Goal: Task Accomplishment & Management: Manage account settings

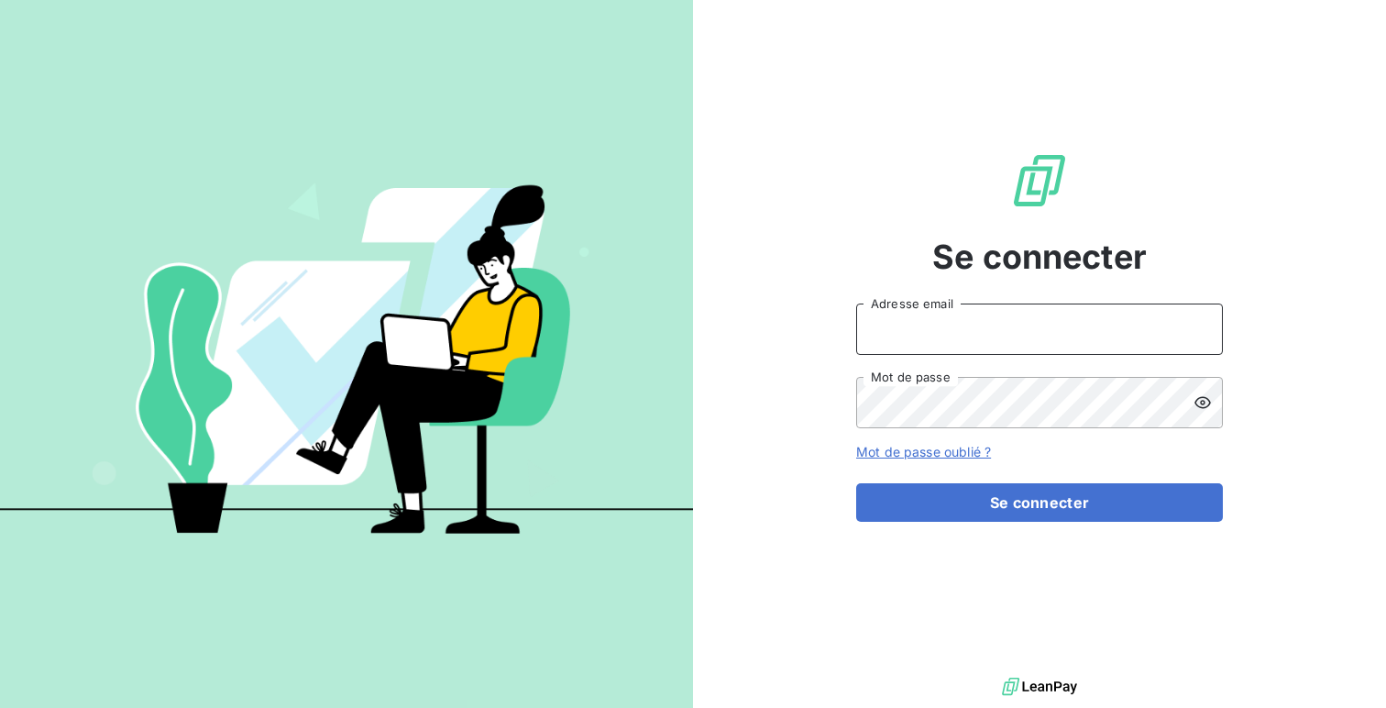
click at [890, 322] on input "Adresse email" at bounding box center [1039, 328] width 367 height 51
type input "admin@sonatelfixe"
click at [856, 483] on button "Se connecter" at bounding box center [1039, 502] width 367 height 38
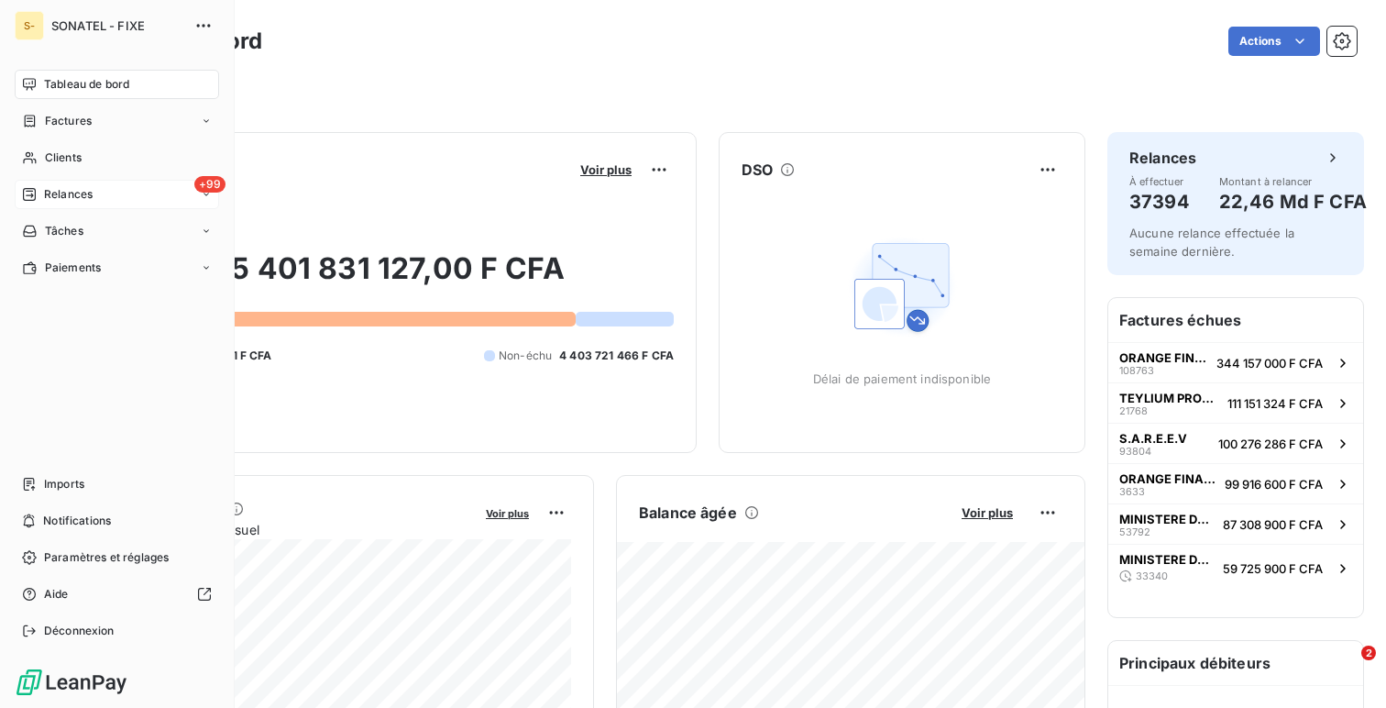
click at [66, 202] on span "Relances" at bounding box center [68, 194] width 49 height 16
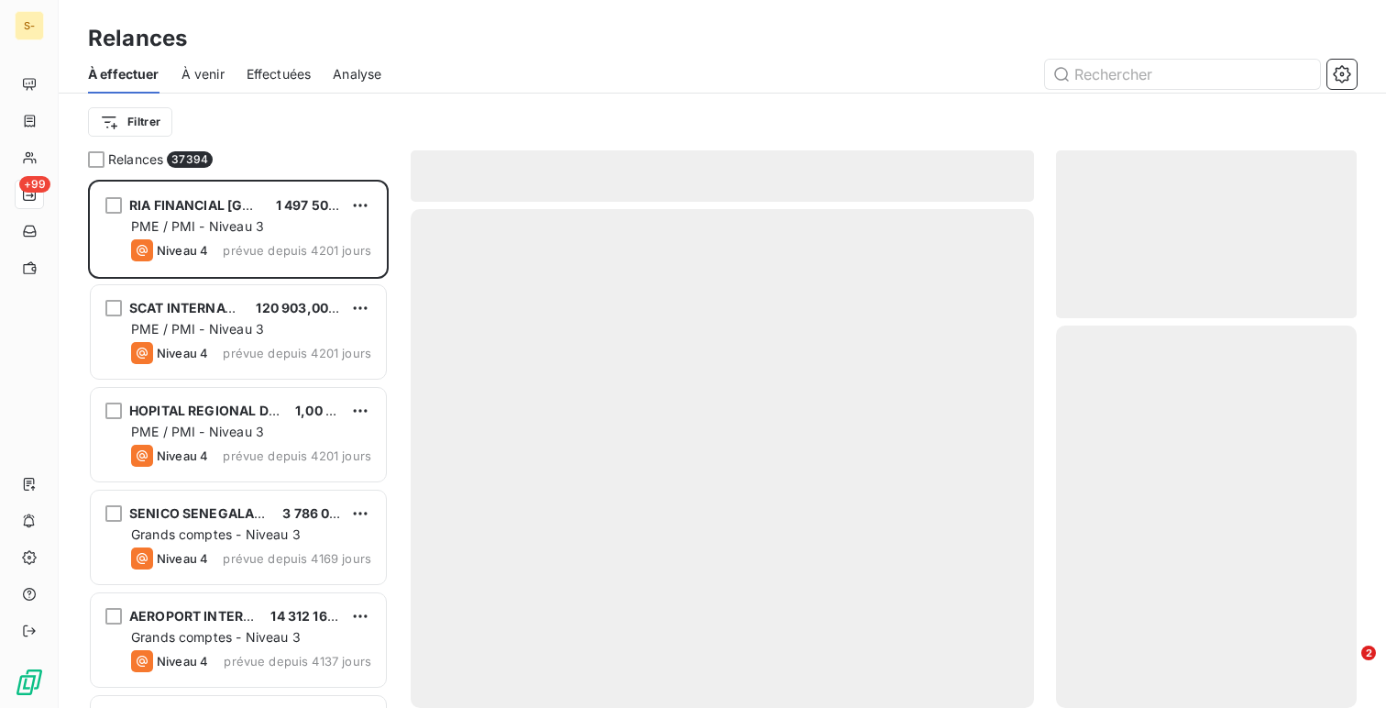
scroll to position [528, 301]
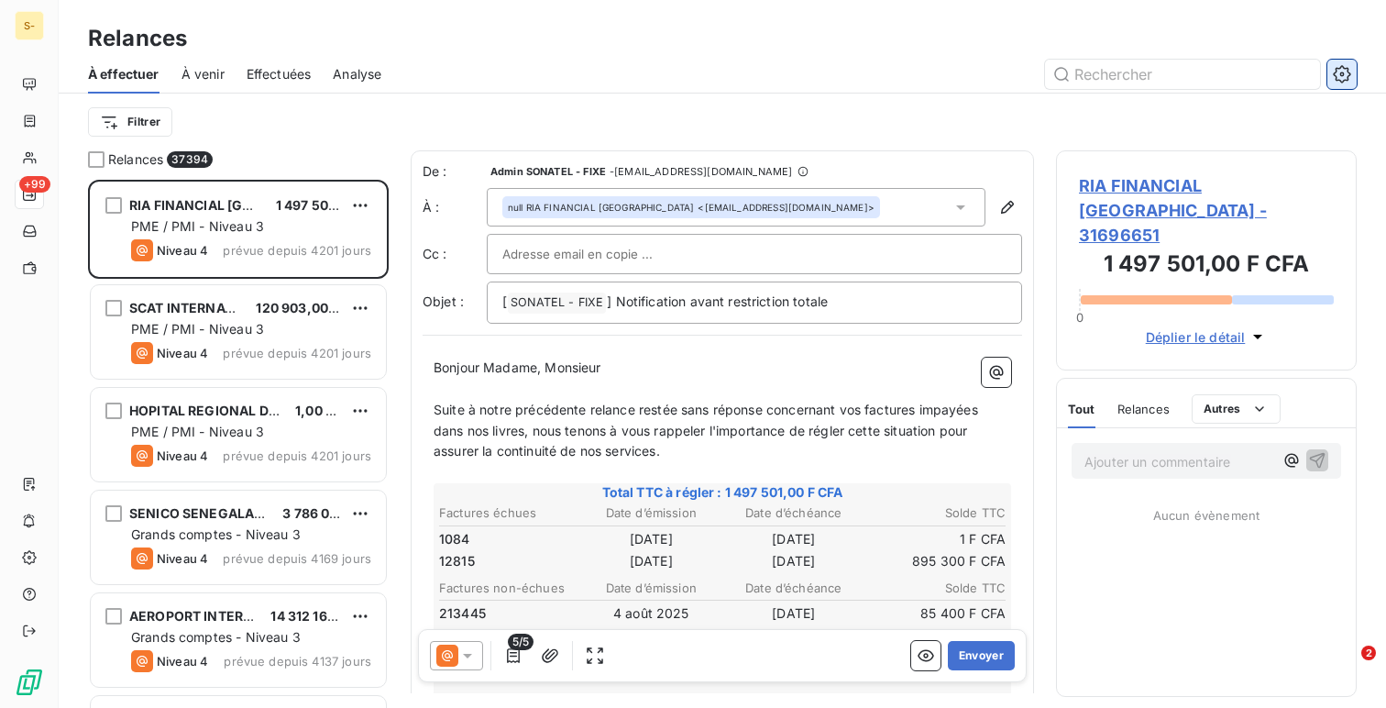
click at [1343, 75] on icon "button" at bounding box center [1342, 74] width 18 height 18
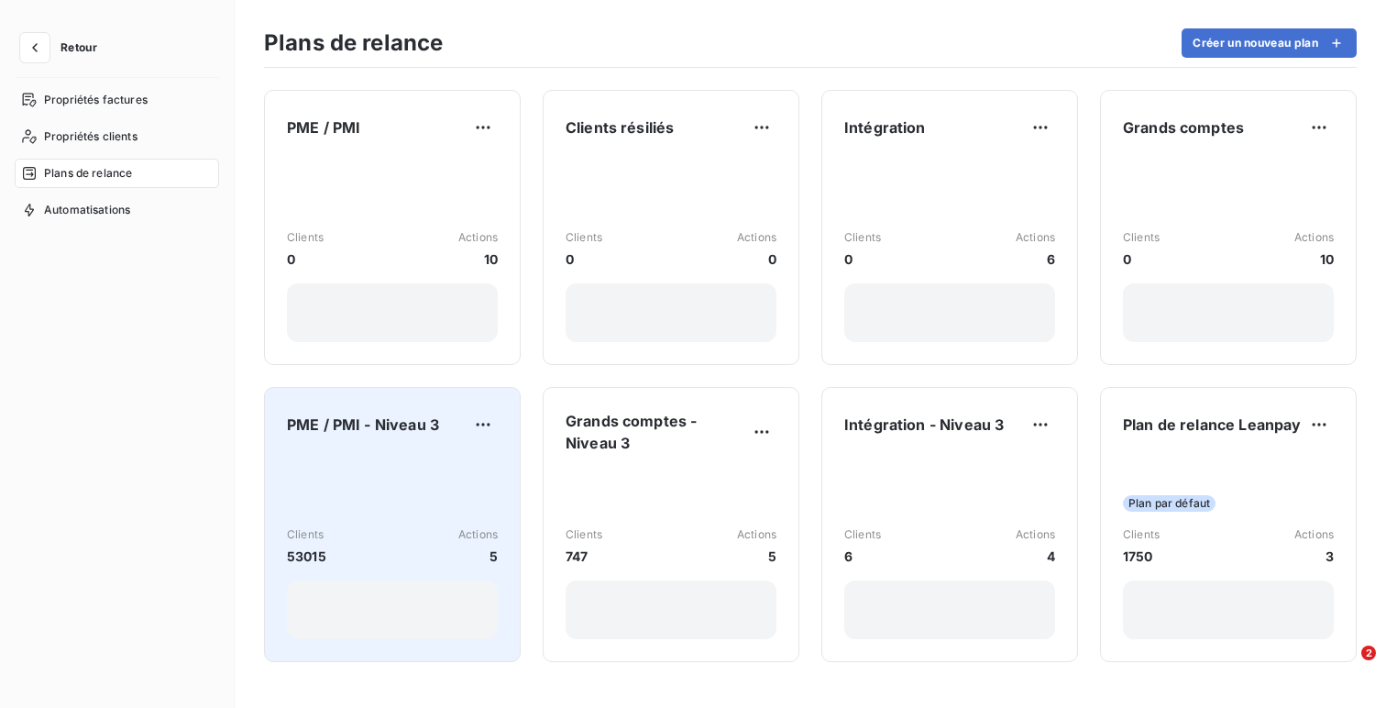
click at [349, 466] on div "Clients 53015 Actions 5" at bounding box center [392, 546] width 211 height 185
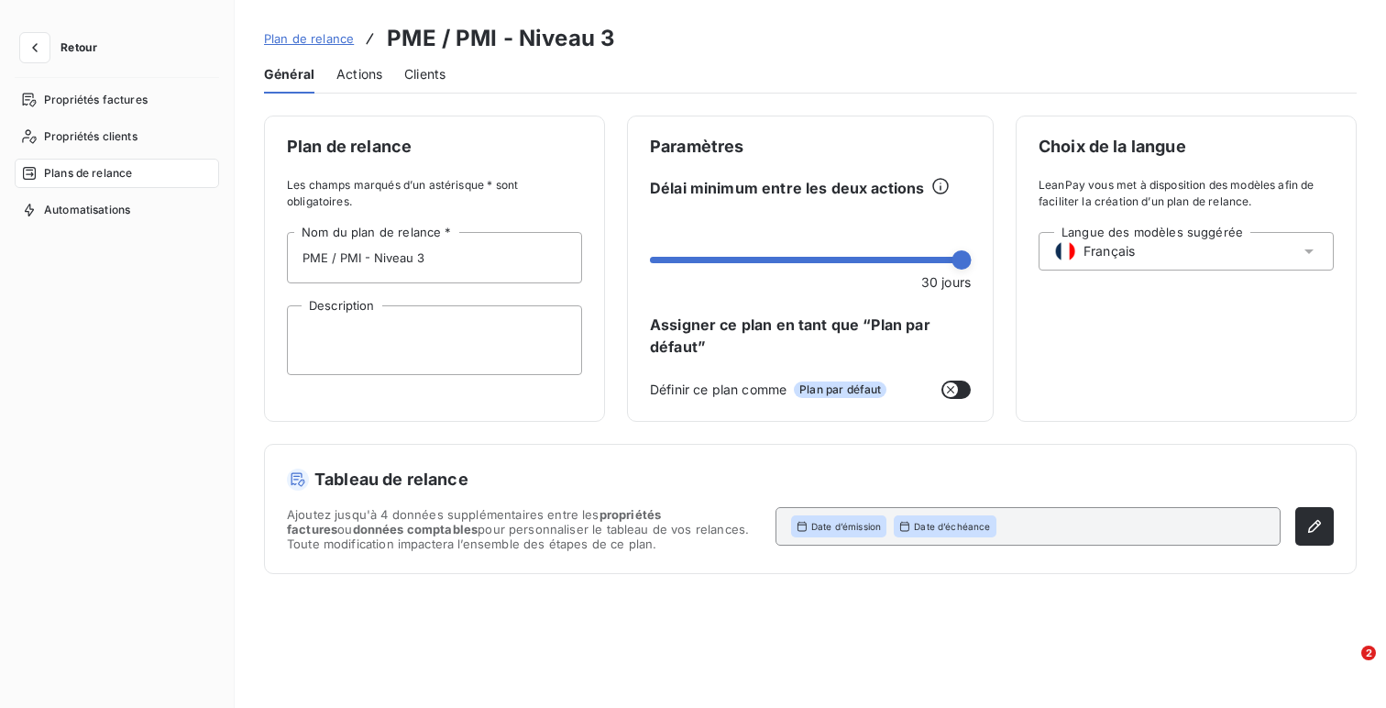
click at [358, 79] on span "Actions" at bounding box center [359, 74] width 46 height 18
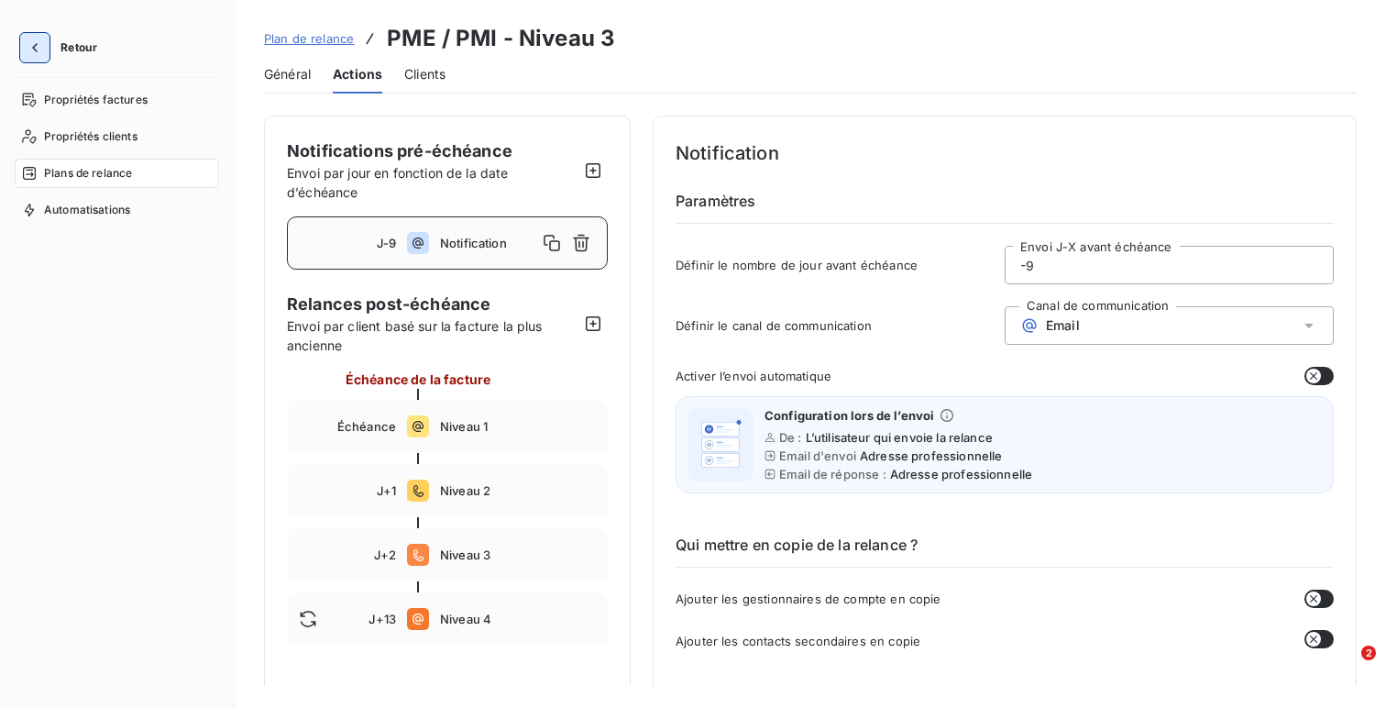
click at [28, 53] on icon "button" at bounding box center [35, 47] width 18 height 18
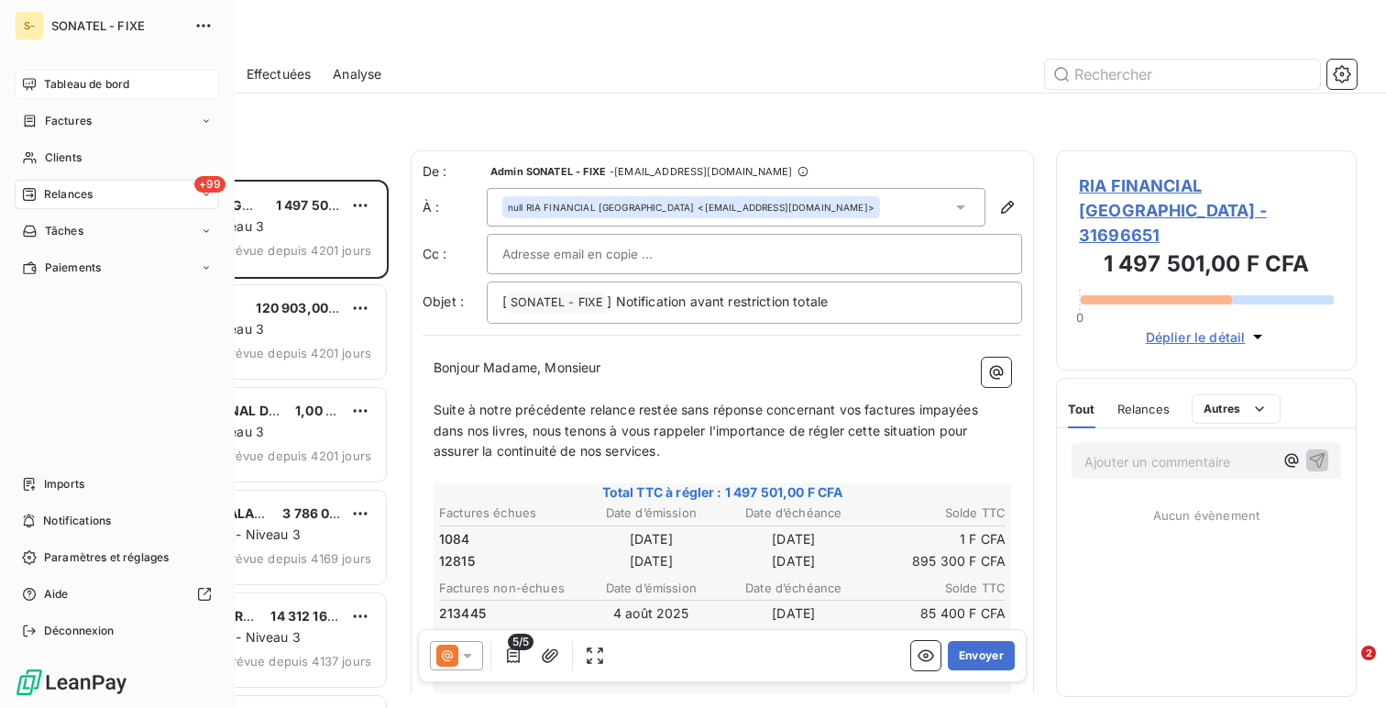
scroll to position [528, 301]
click at [70, 77] on span "Tableau de bord" at bounding box center [86, 84] width 85 height 16
